Goal: Information Seeking & Learning: Learn about a topic

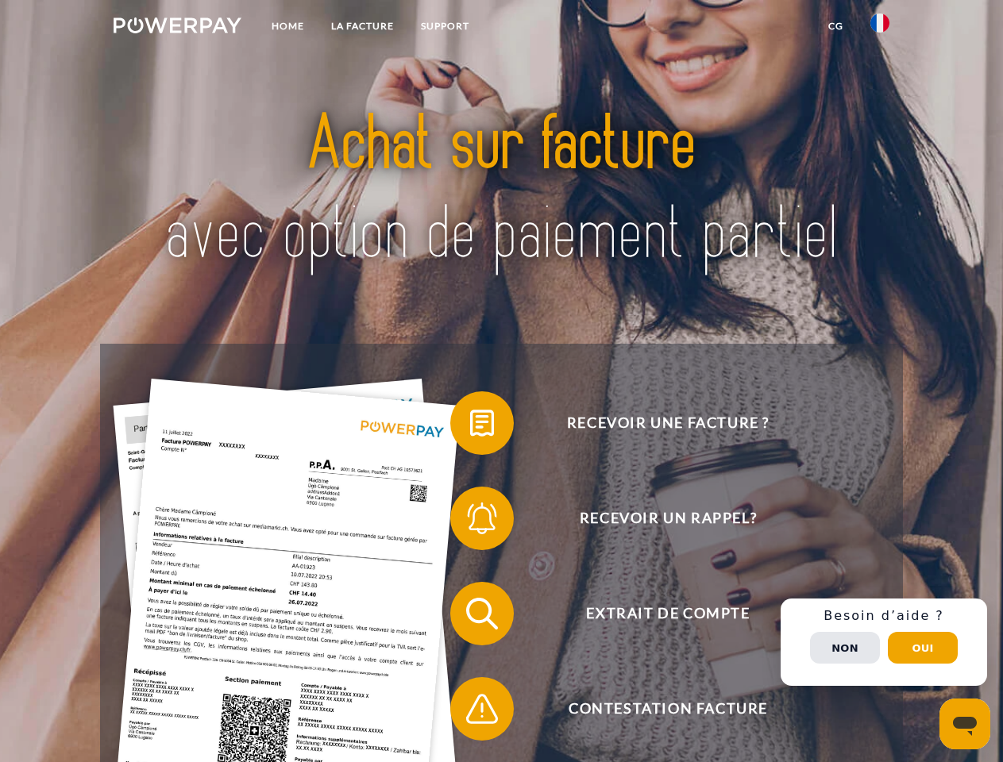
click at [177, 28] on img at bounding box center [178, 25] width 128 height 16
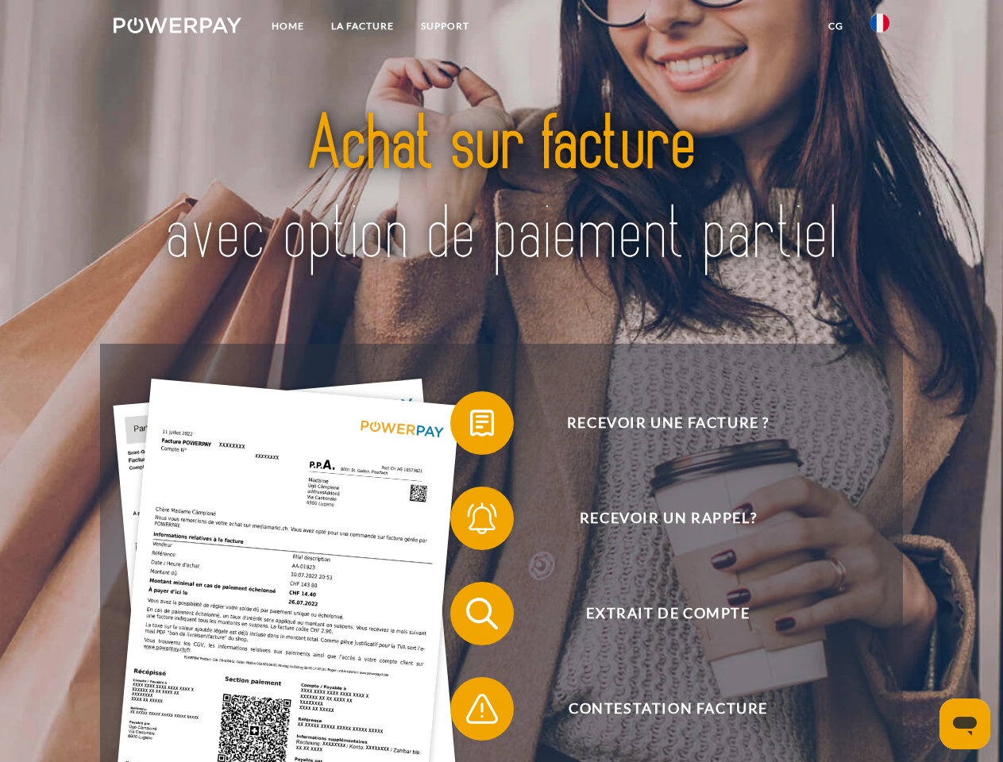
click at [880, 28] on img at bounding box center [879, 22] width 19 height 19
click at [835, 26] on link "CG" at bounding box center [836, 26] width 42 height 29
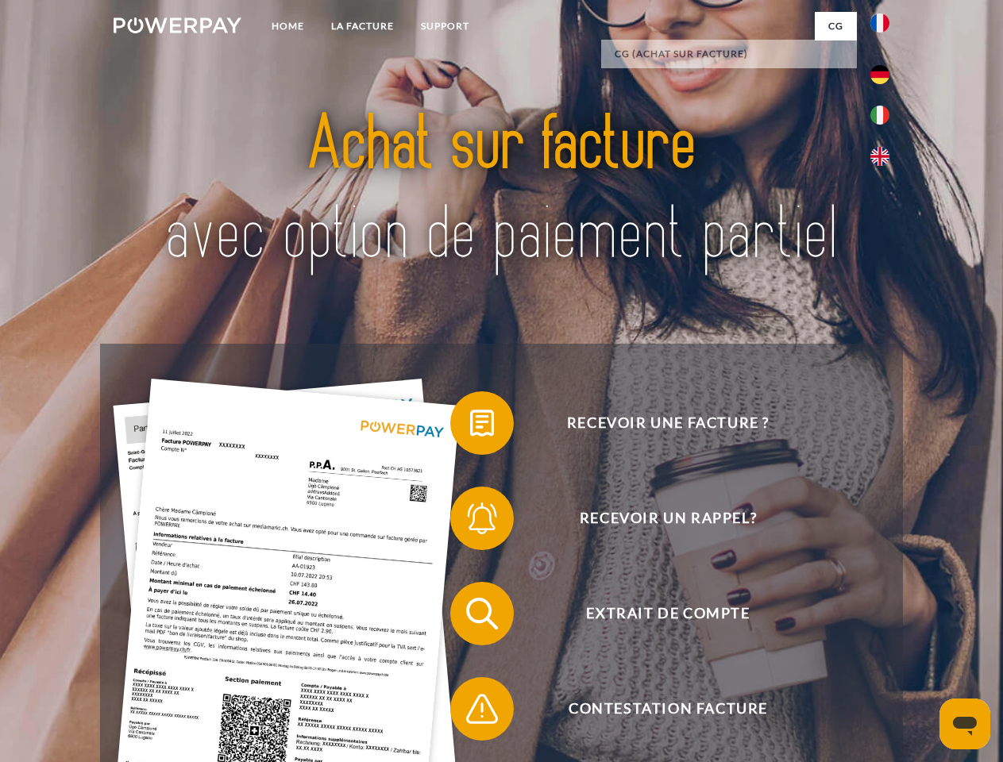
click at [470, 426] on span at bounding box center [457, 423] width 79 height 79
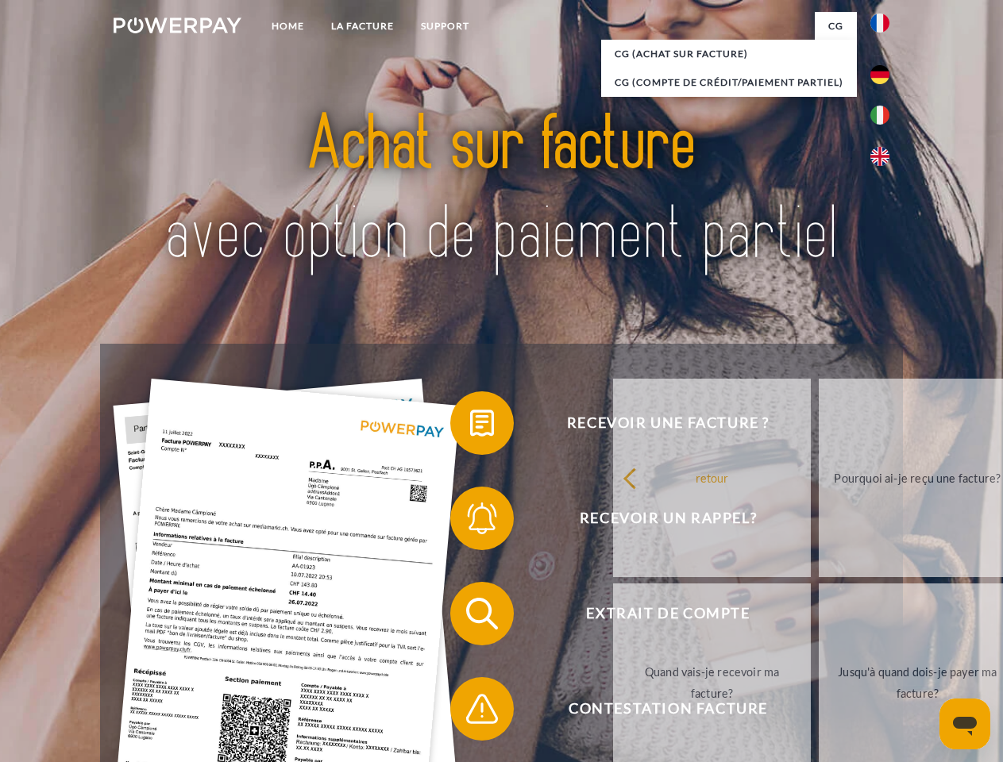
click at [470, 522] on span at bounding box center [457, 518] width 79 height 79
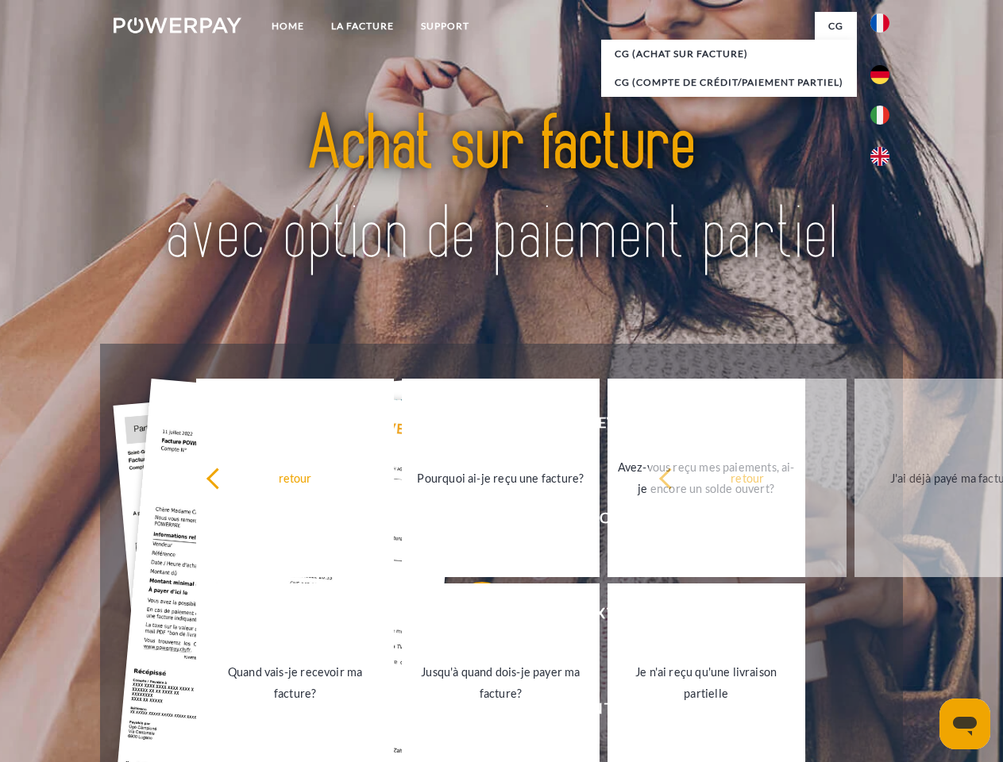
click at [470, 617] on link "Jusqu'à quand dois-je payer ma facture?" at bounding box center [501, 683] width 198 height 199
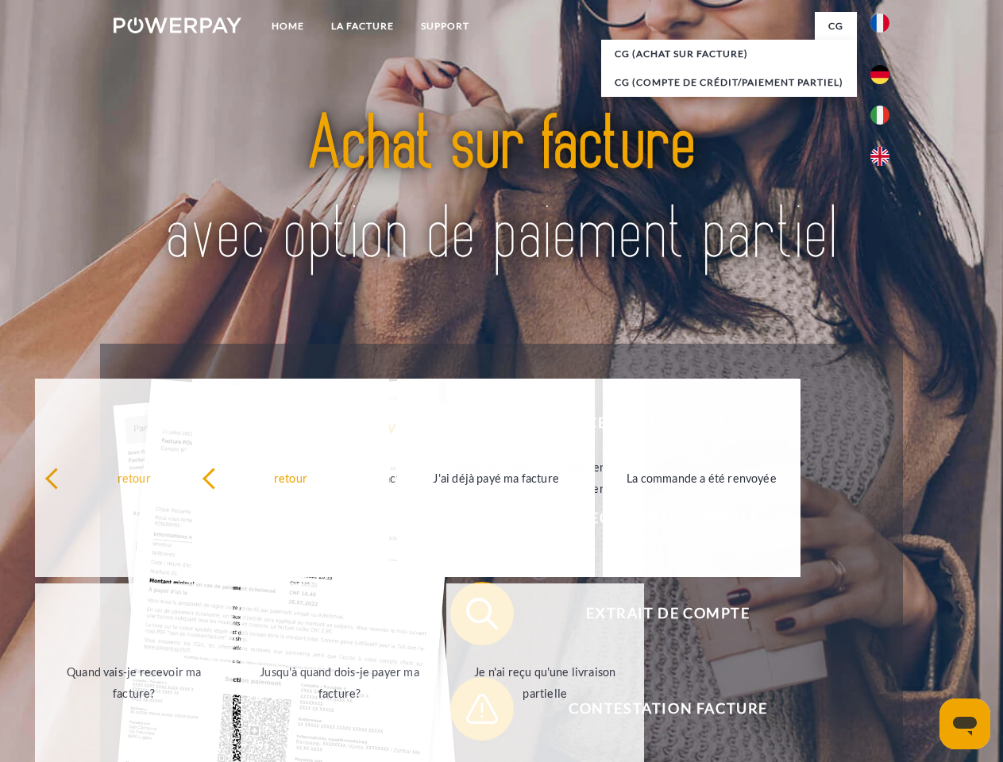
click at [470, 712] on span at bounding box center [457, 708] width 79 height 79
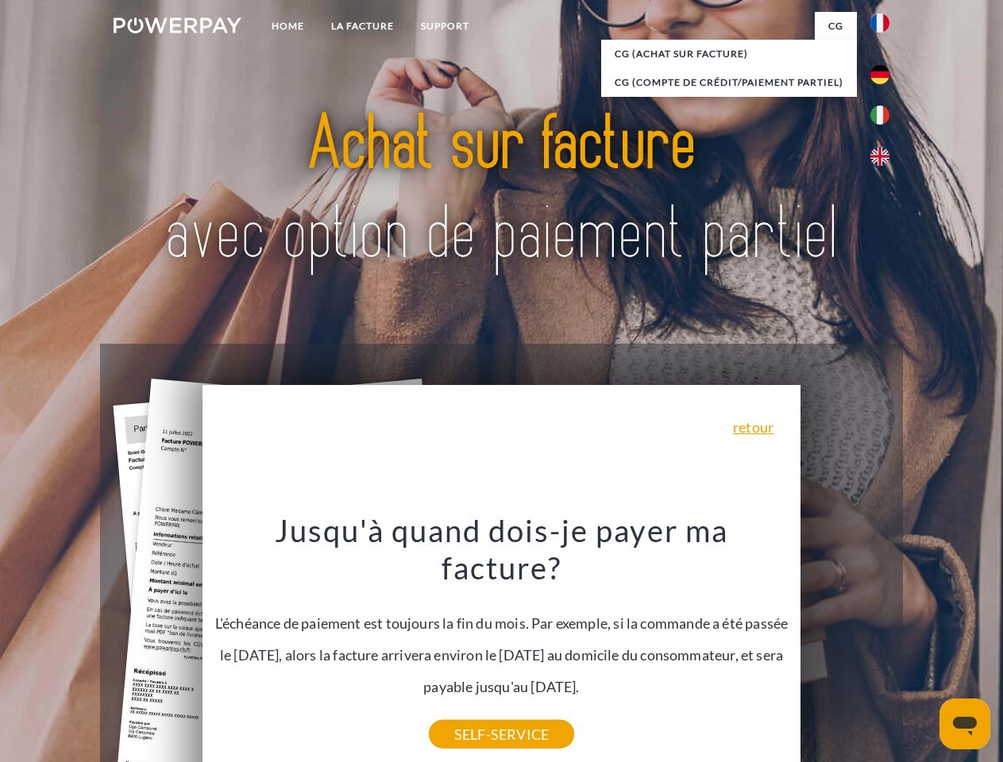
click at [884, 642] on div "Recevoir une facture ? Recevoir un rappel? Extrait de compte retour" at bounding box center [501, 661] width 802 height 635
click at [845, 646] on span "Extrait de compte" at bounding box center [667, 614] width 389 height 64
click at [923, 648] on header "Home LA FACTURE Support" at bounding box center [501, 548] width 1003 height 1097
